Goal: Navigation & Orientation: Find specific page/section

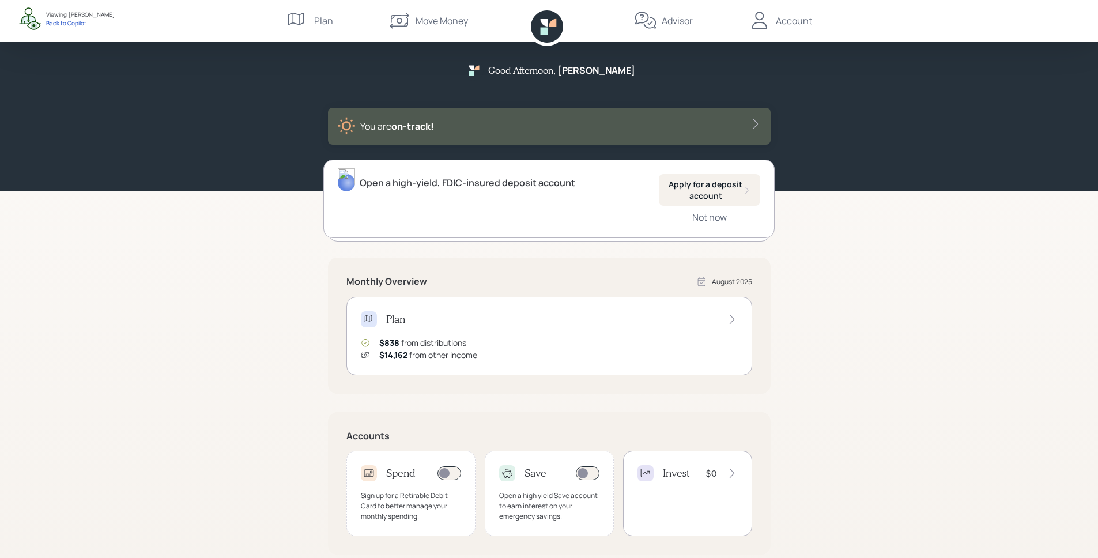
click at [796, 29] on div "Account" at bounding box center [780, 20] width 64 height 41
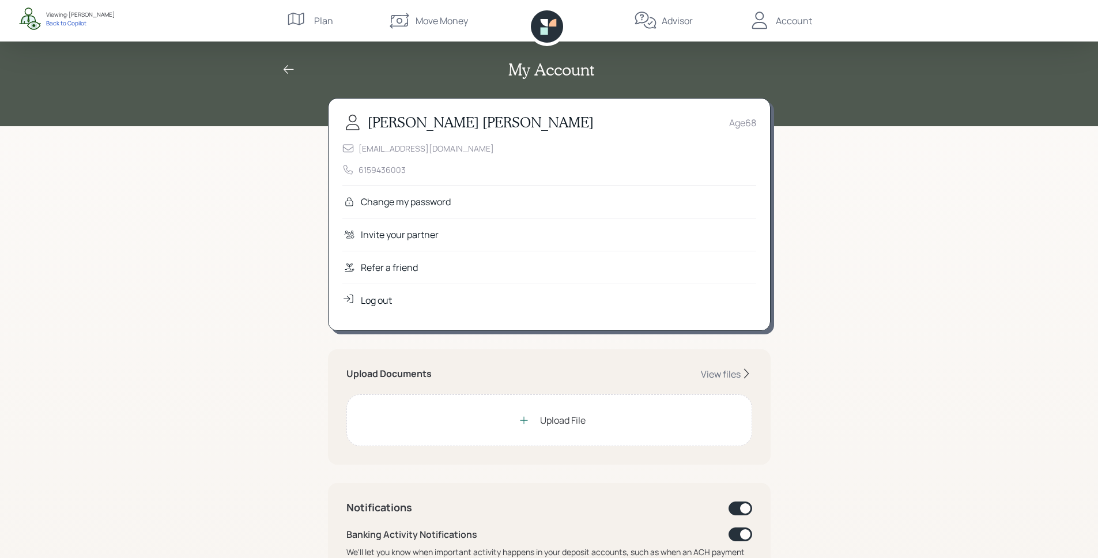
click at [432, 263] on div "Refer a friend" at bounding box center [549, 267] width 414 height 33
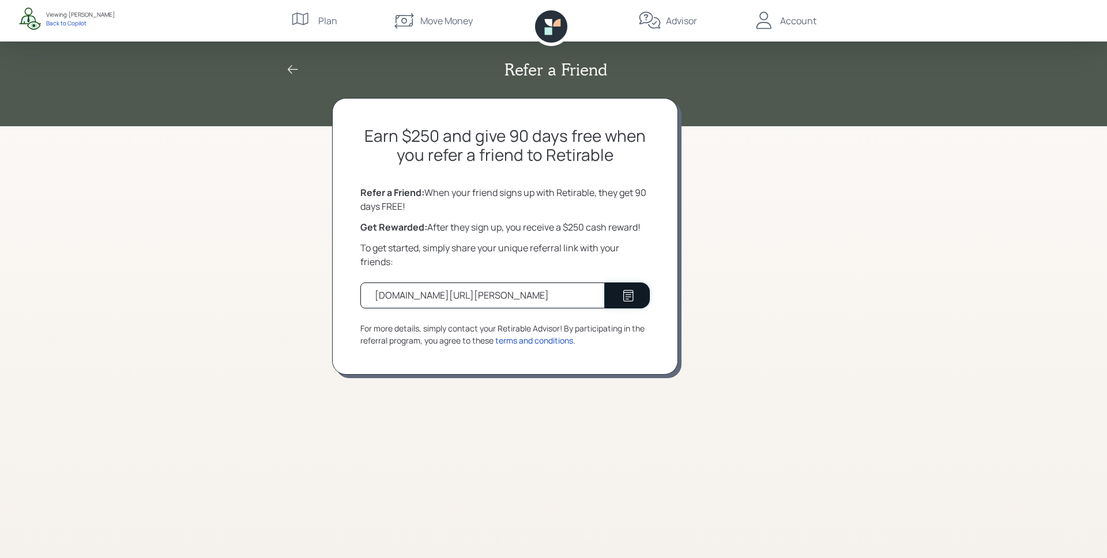
click at [609, 285] on button at bounding box center [627, 295] width 45 height 26
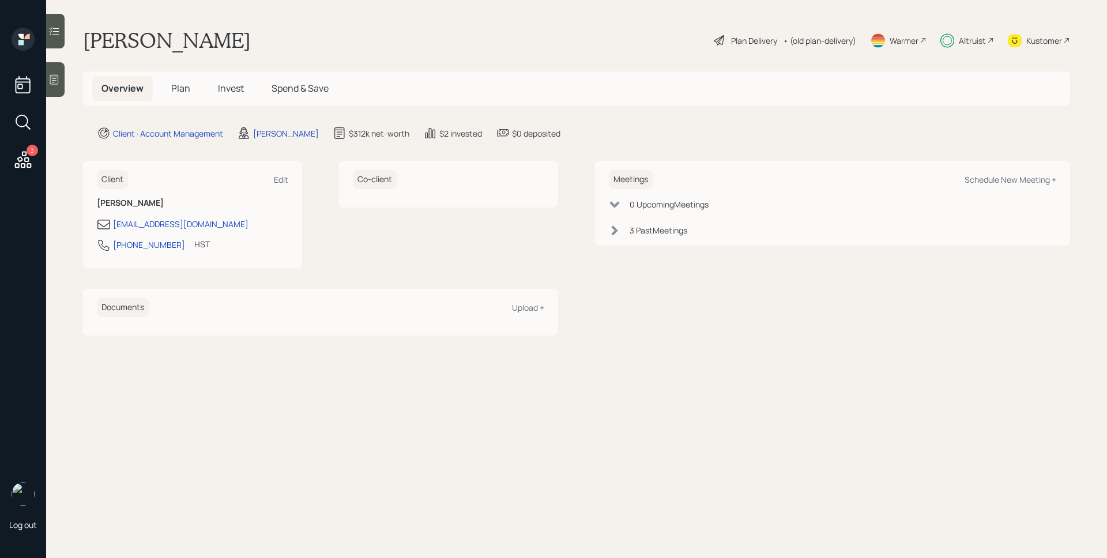
click at [171, 87] on span "Plan" at bounding box center [180, 88] width 19 height 13
